Goal: Task Accomplishment & Management: Manage account settings

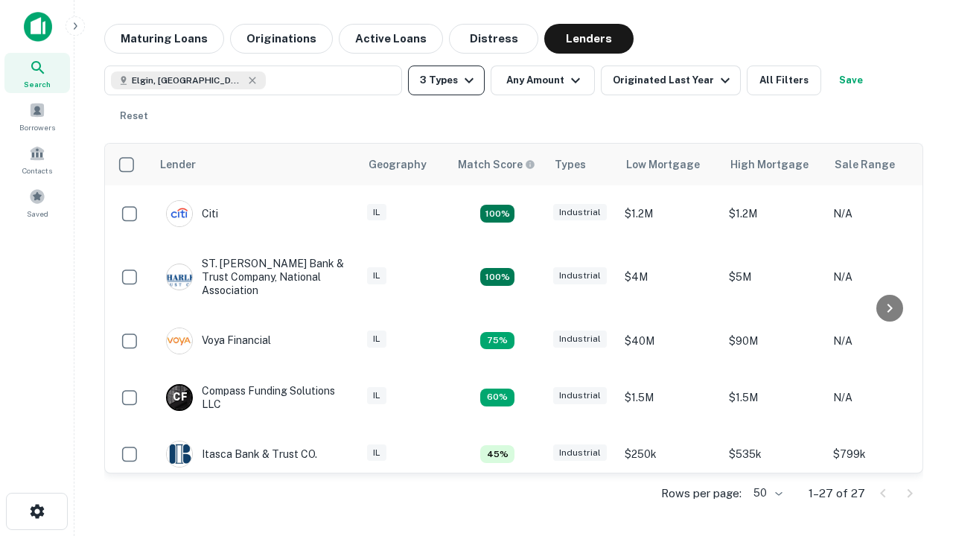
click at [446, 80] on button "3 Types" at bounding box center [446, 81] width 77 height 30
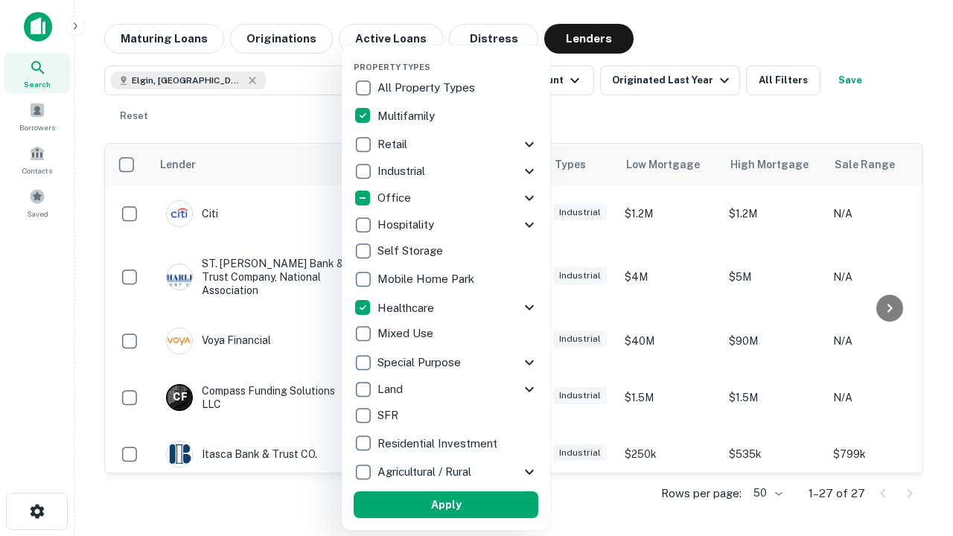
click at [446, 505] on button "Apply" at bounding box center [446, 505] width 185 height 27
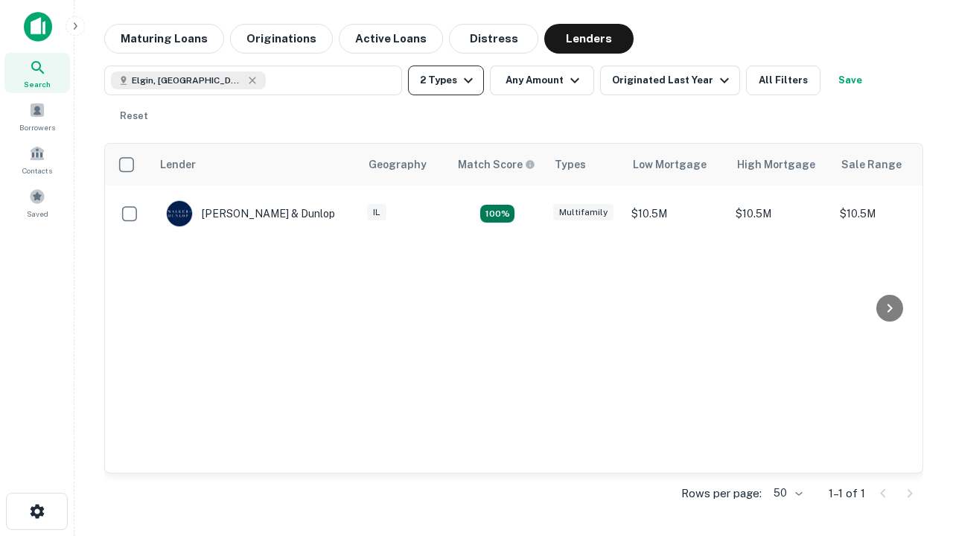
click at [446, 80] on button "2 Types" at bounding box center [446, 81] width 76 height 30
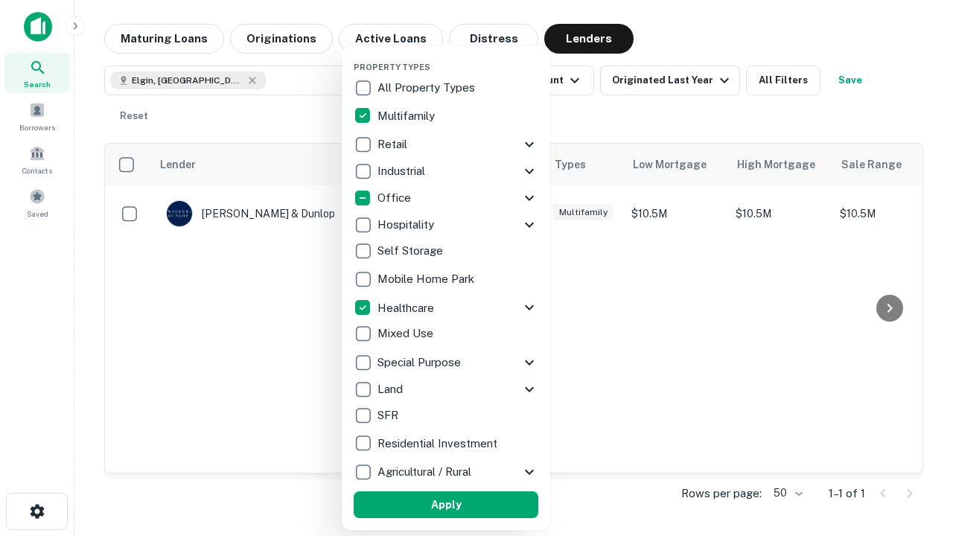
click at [473, 505] on button "Apply" at bounding box center [446, 505] width 185 height 27
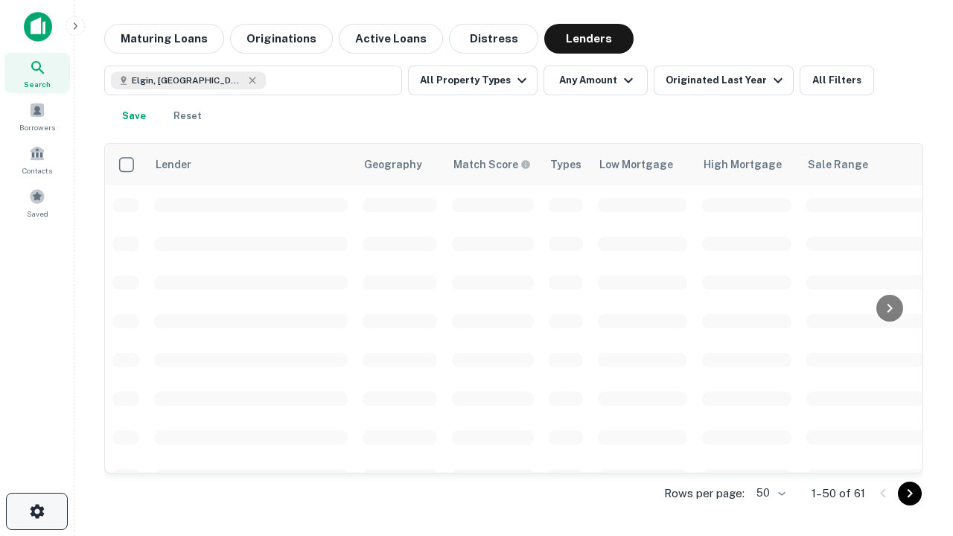
click at [36, 512] on icon "button" at bounding box center [37, 512] width 18 height 18
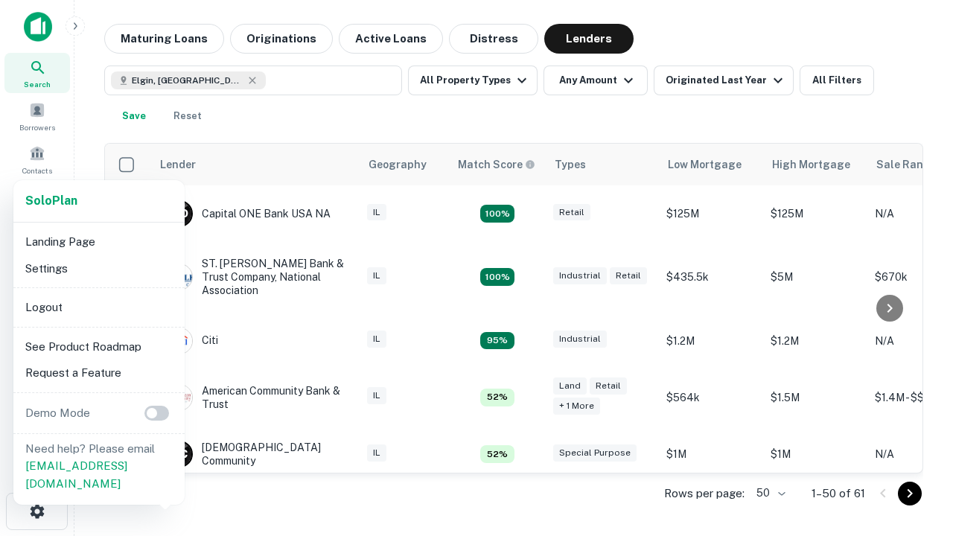
click at [98, 307] on li "Logout" at bounding box center [98, 307] width 159 height 27
